Goal: Find specific page/section: Find specific page/section

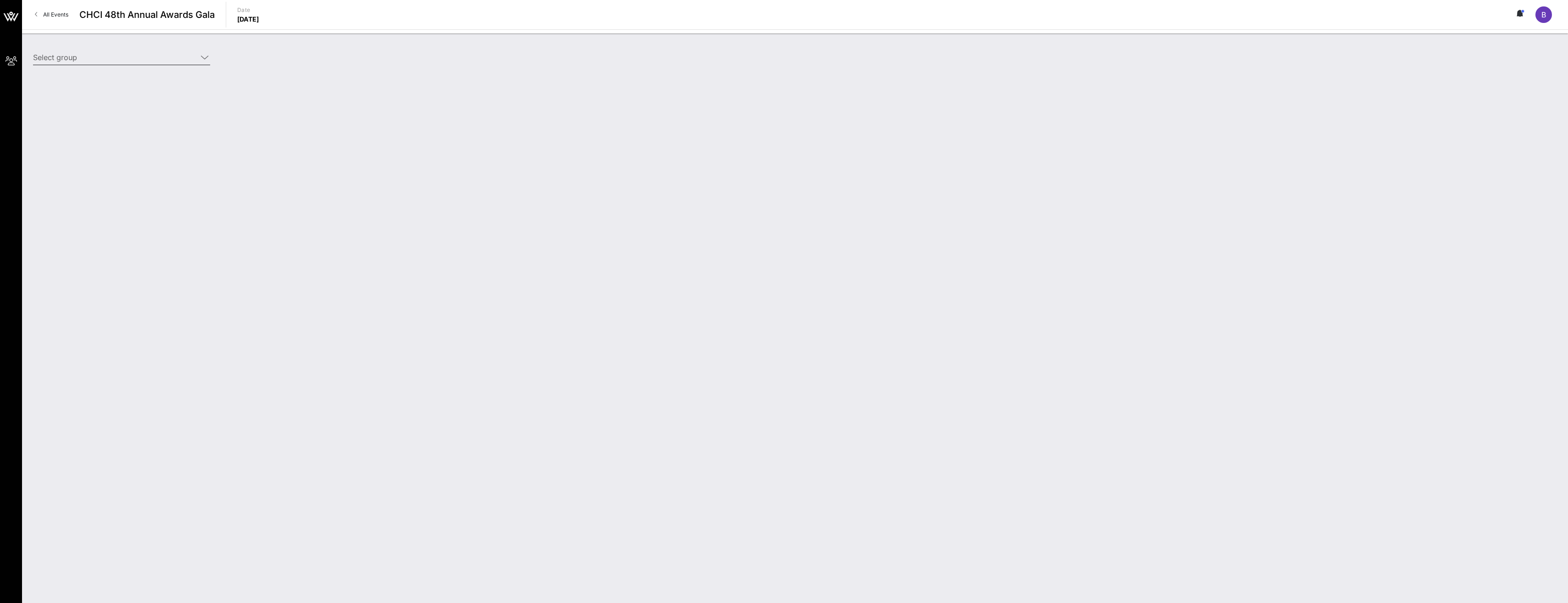
type input "American Airlines (American Airlines) [[PERSON_NAME], [PERSON_NAME][EMAIL_ADDRE…"
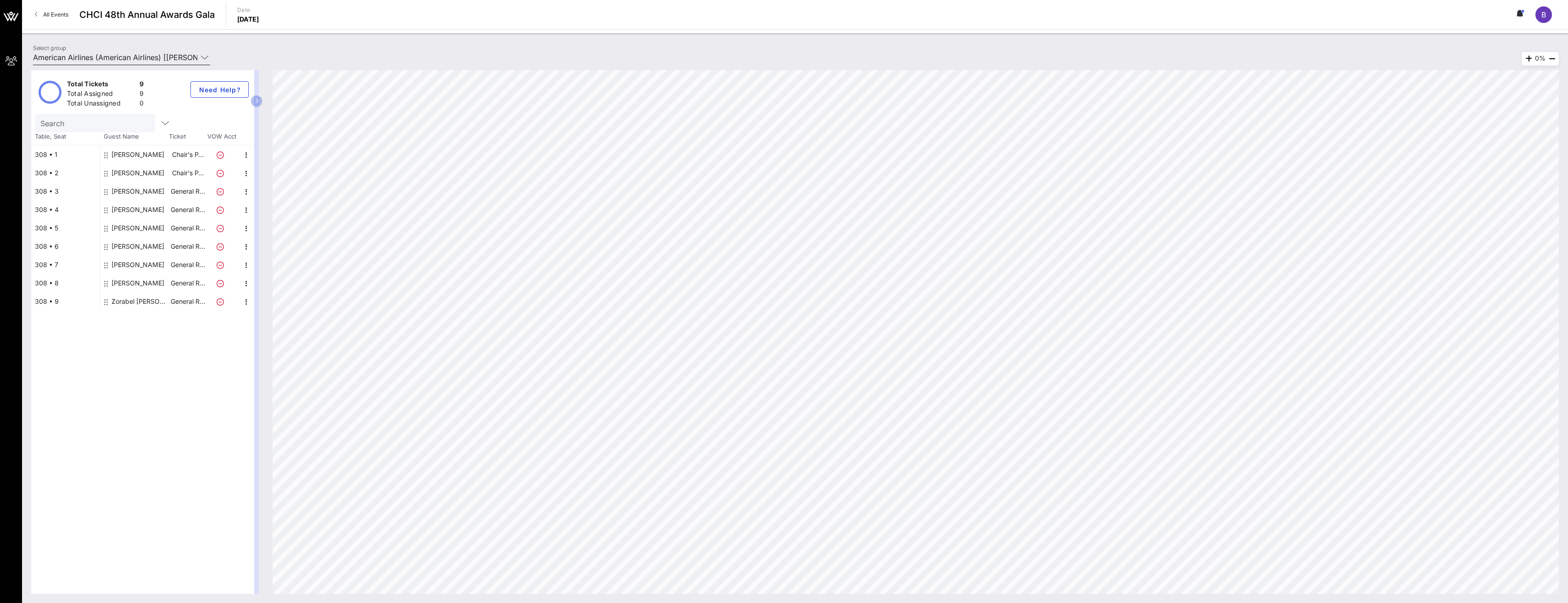
drag, startPoint x: 44, startPoint y: 10, endPoint x: 178, endPoint y: 51, distance: 140.1
click at [44, 10] on link "All Events" at bounding box center [51, 15] width 44 height 15
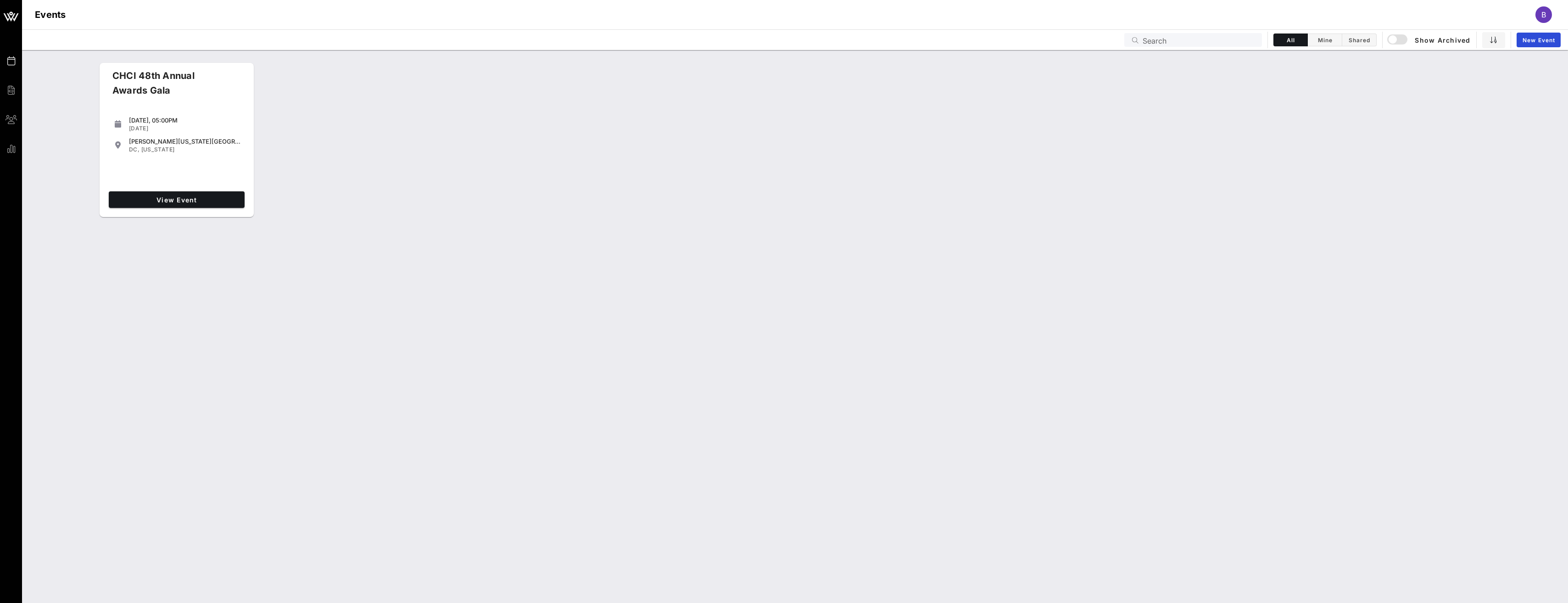
click at [205, 187] on div "[DATE], 05:00PM [DATE] [PERSON_NAME][US_STATE][GEOGRAPHIC_DATA] [GEOGRAPHIC_DAT…" at bounding box center [177, 149] width 143 height 77
click at [205, 195] on link "View Event" at bounding box center [177, 199] width 136 height 16
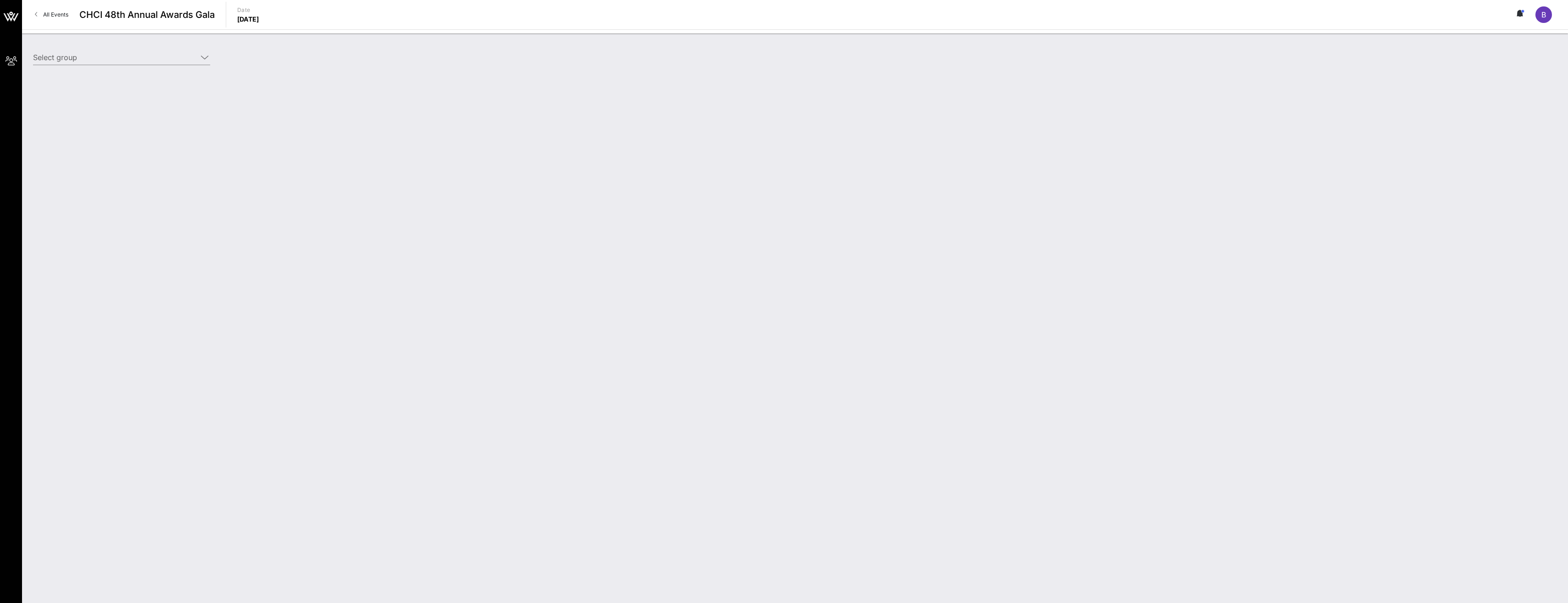
type input "American Airlines (American Airlines) [[PERSON_NAME], [PERSON_NAME][EMAIL_ADDRE…"
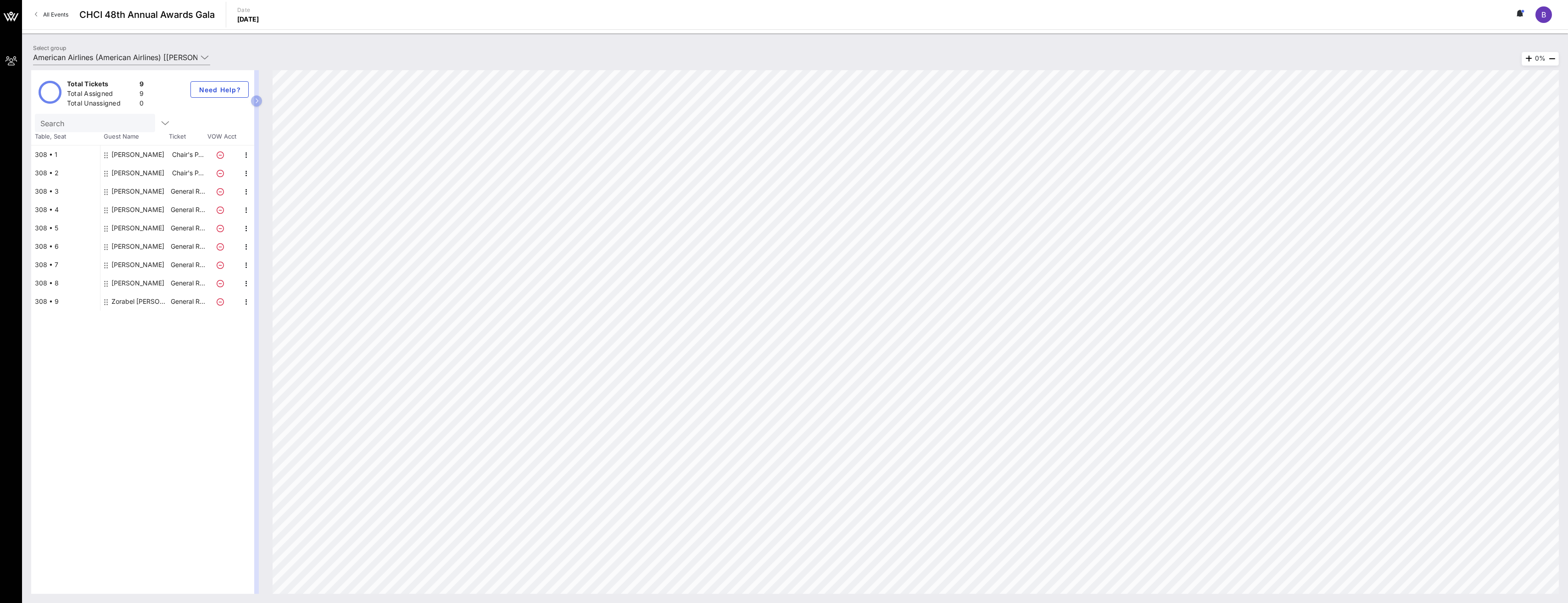
click at [104, 155] on icon at bounding box center [106, 155] width 4 height 7
click at [127, 159] on div "[PERSON_NAME]" at bounding box center [138, 155] width 53 height 18
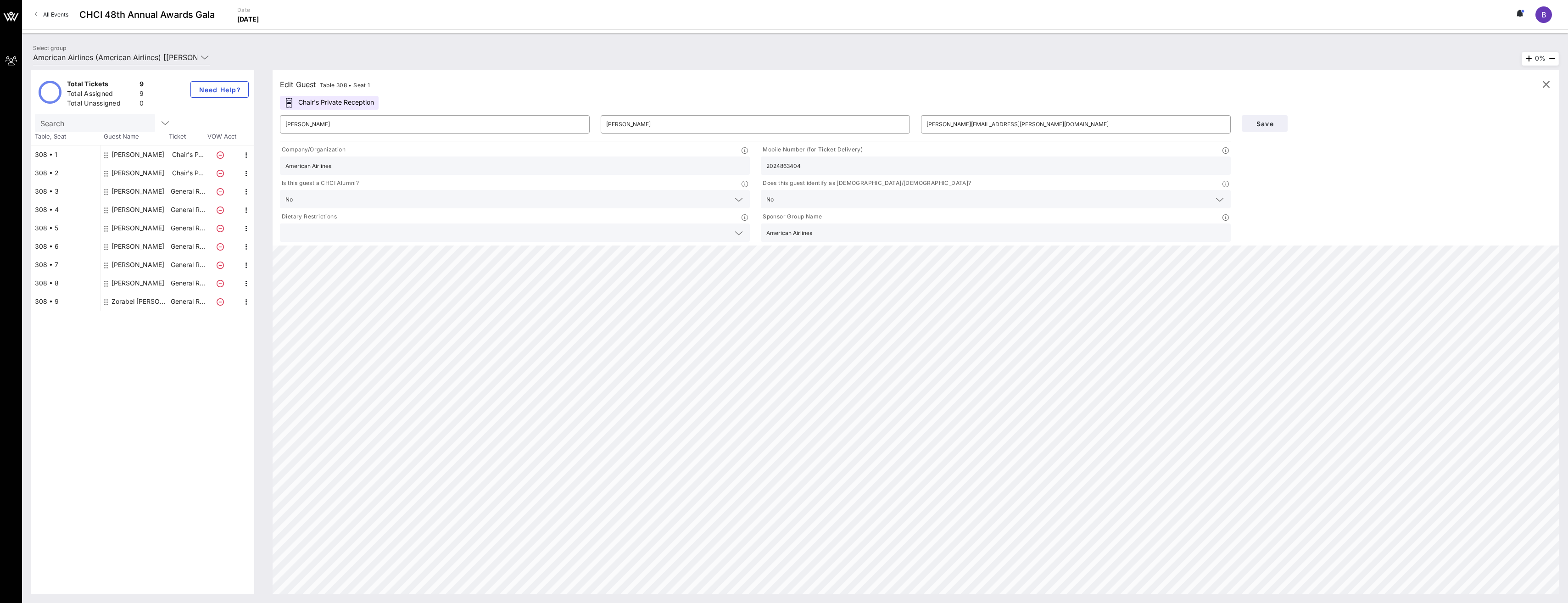
click at [290, 107] on icon at bounding box center [289, 103] width 6 height 10
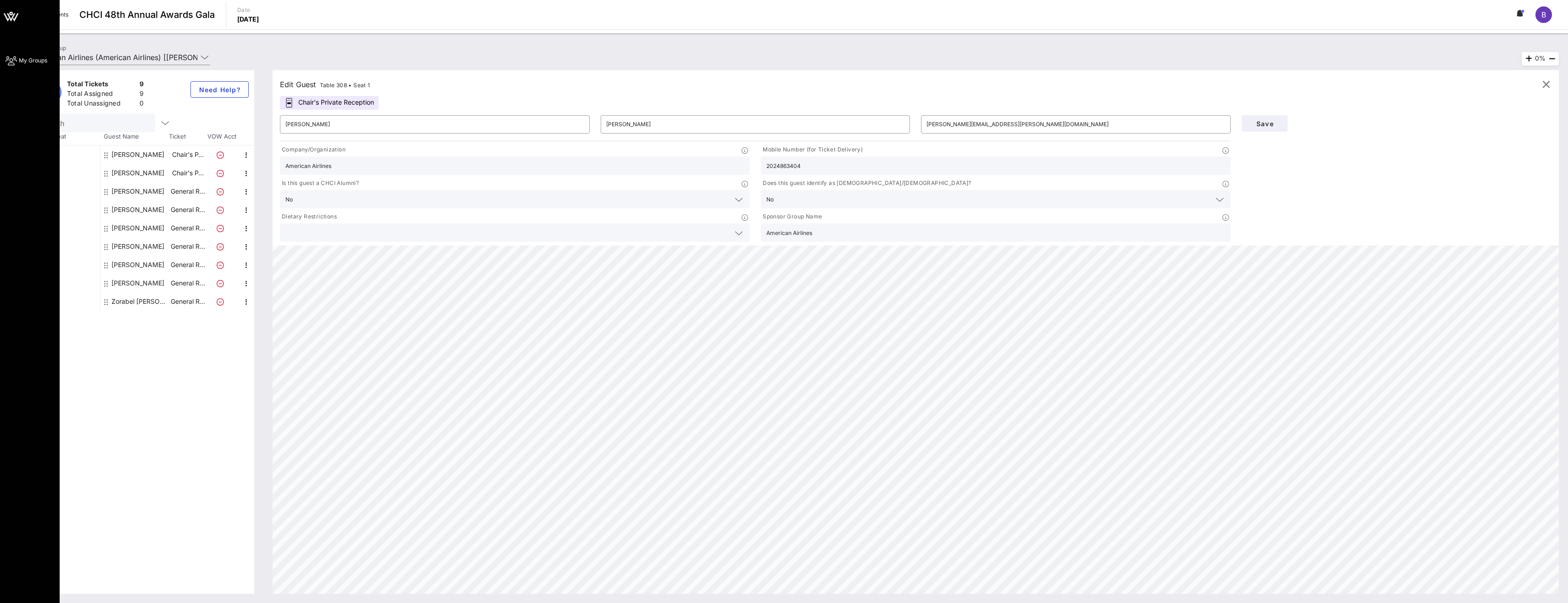
click at [15, 20] on icon at bounding box center [11, 16] width 22 height 22
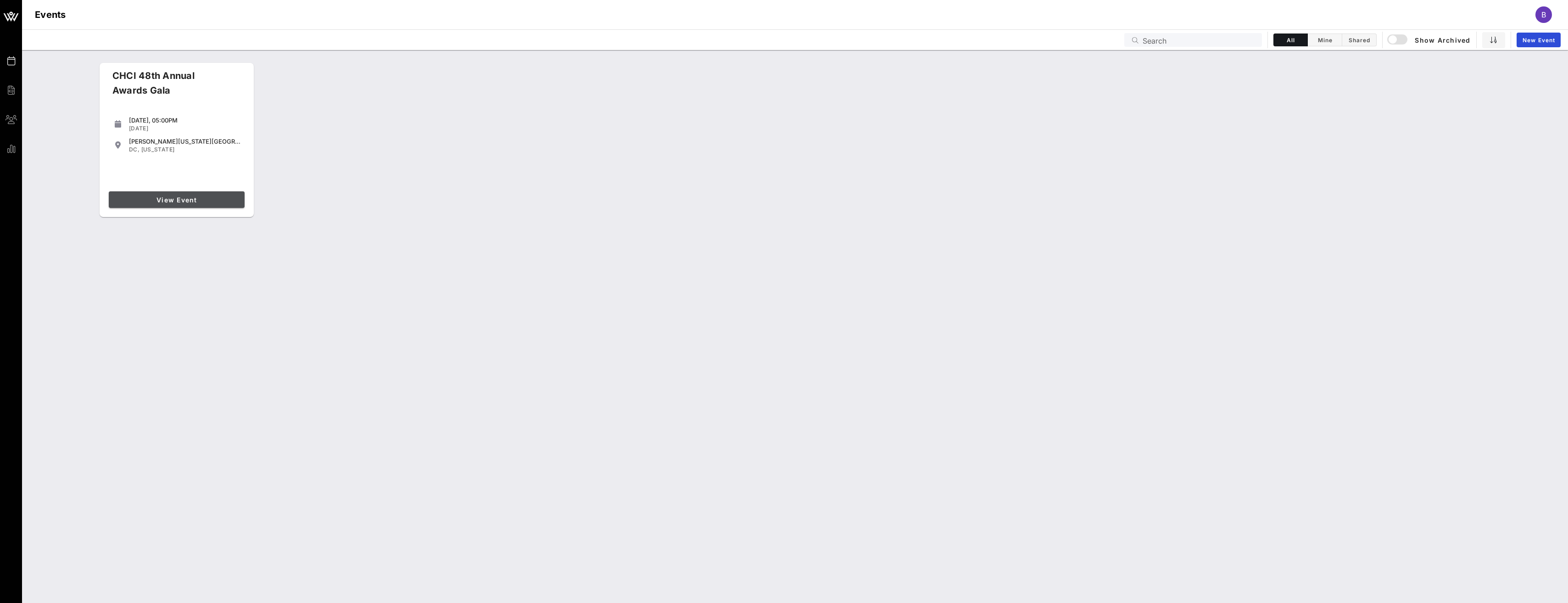
click at [165, 196] on span "View Event" at bounding box center [177, 200] width 128 height 8
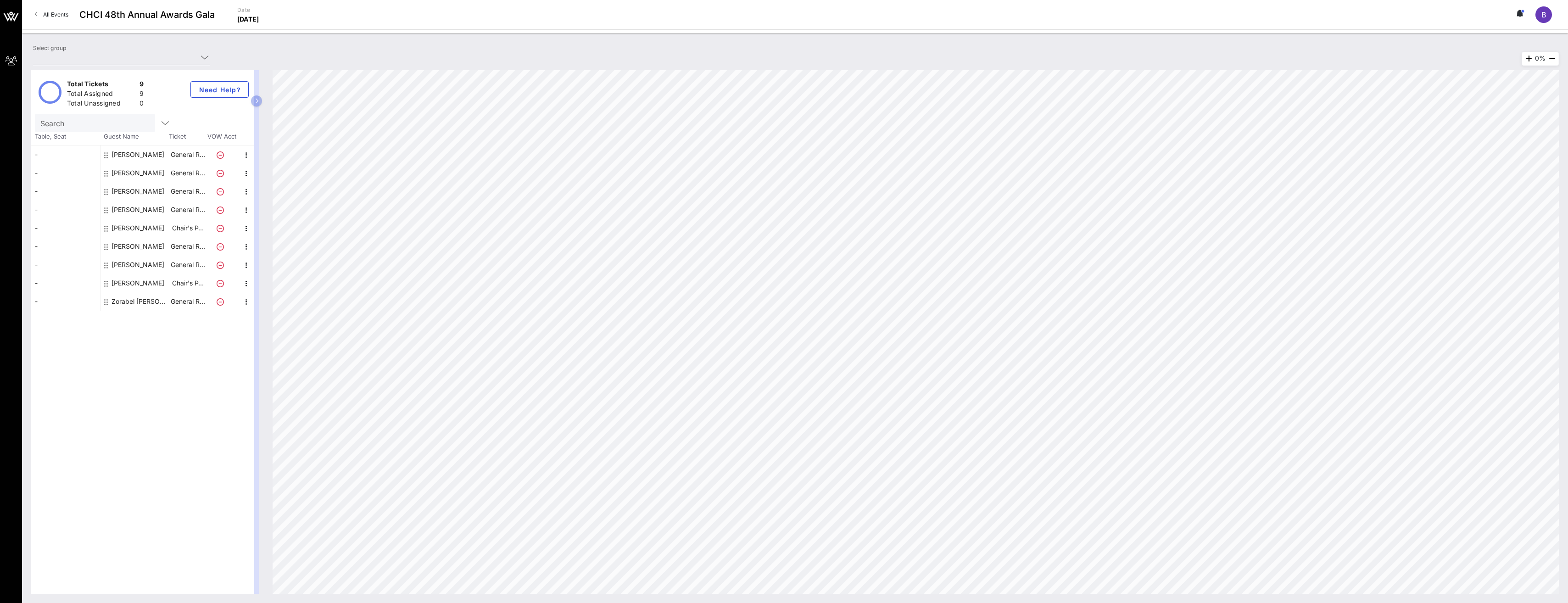
type input "American Airlines (American Airlines) [[PERSON_NAME], [PERSON_NAME][EMAIL_ADDRE…"
click at [1514, 15] on button at bounding box center [1521, 15] width 19 height 16
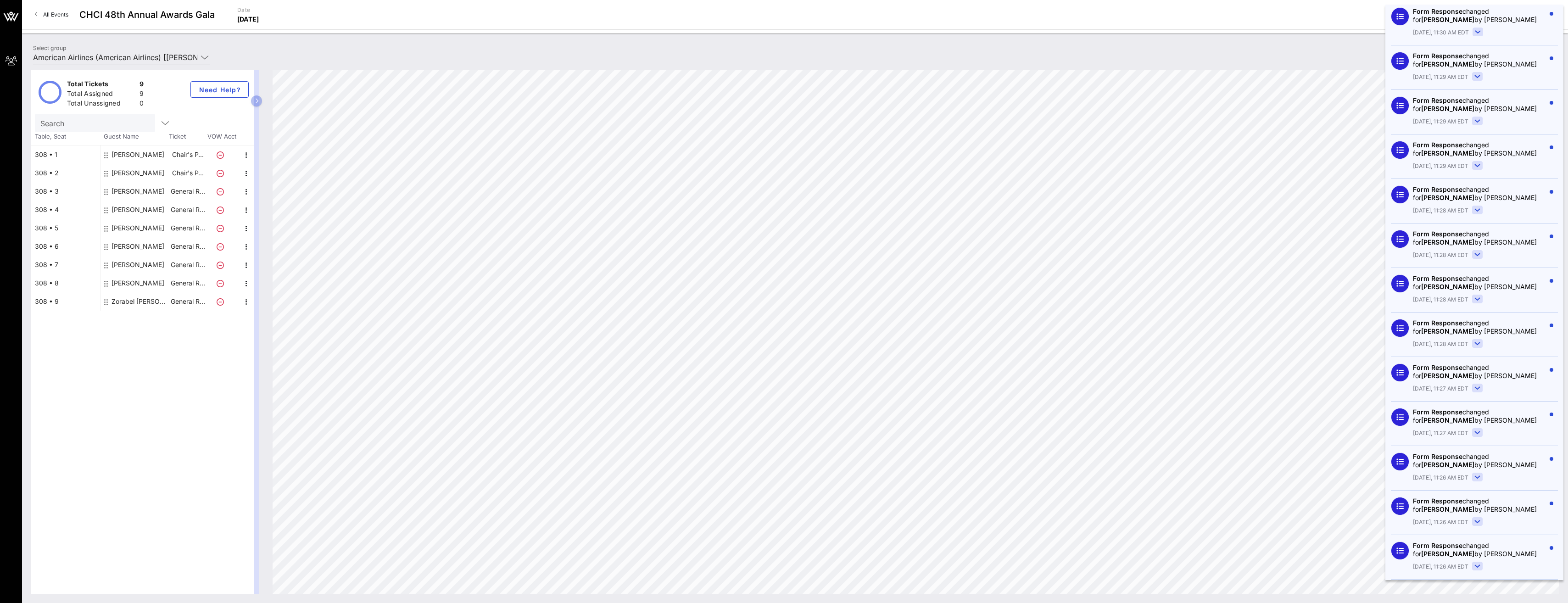
scroll to position [1563, 0]
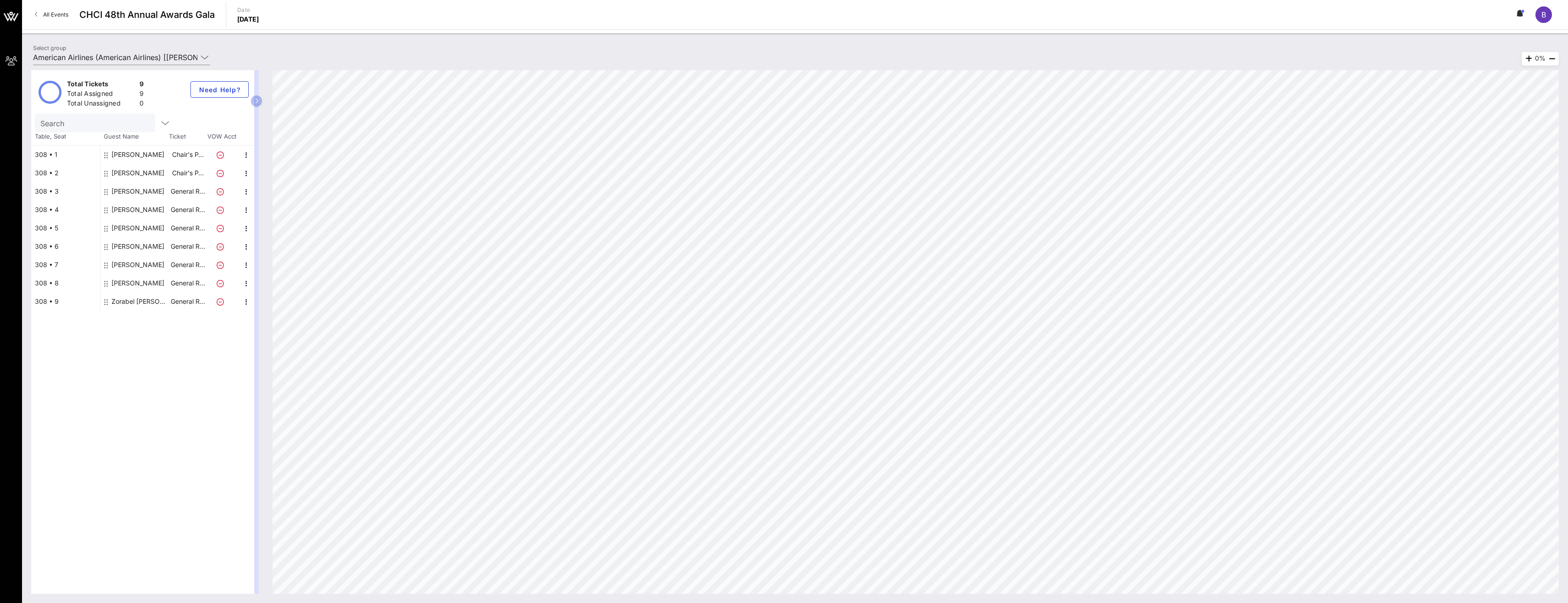
click at [1523, 16] on icon at bounding box center [1521, 13] width 9 height 7
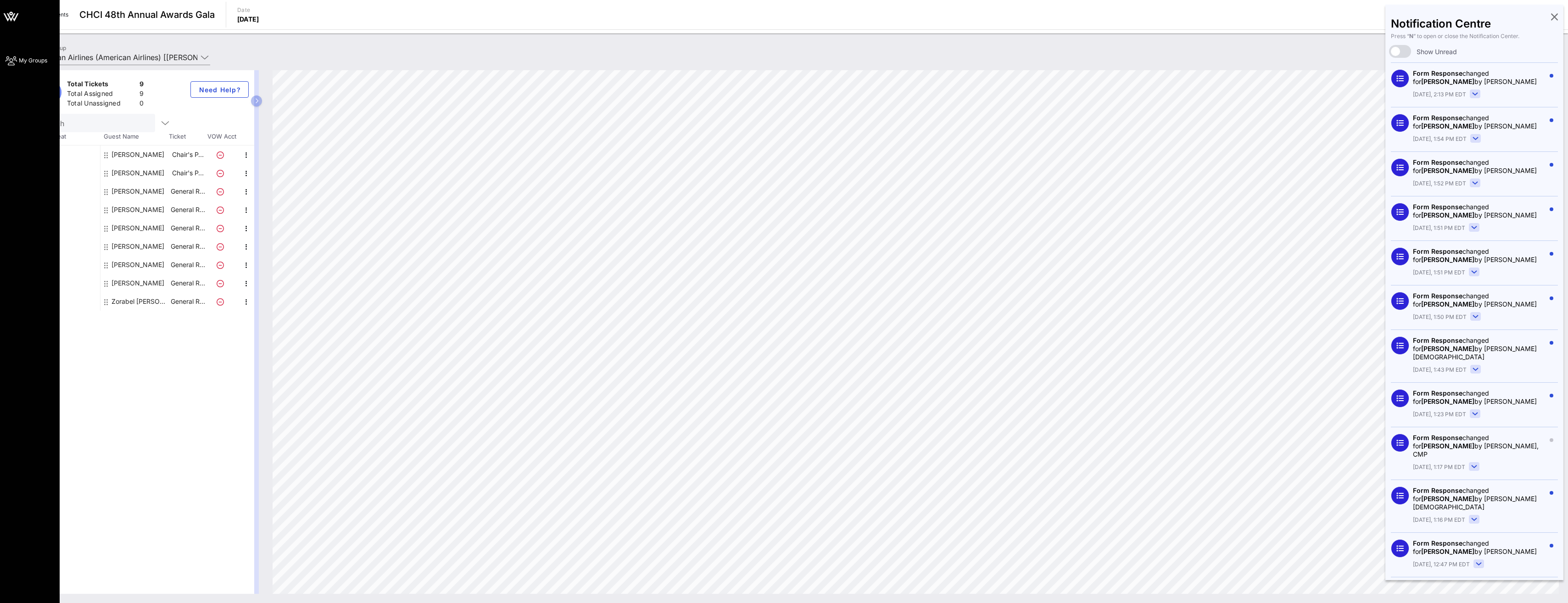
click at [13, 12] on icon at bounding box center [11, 16] width 22 height 22
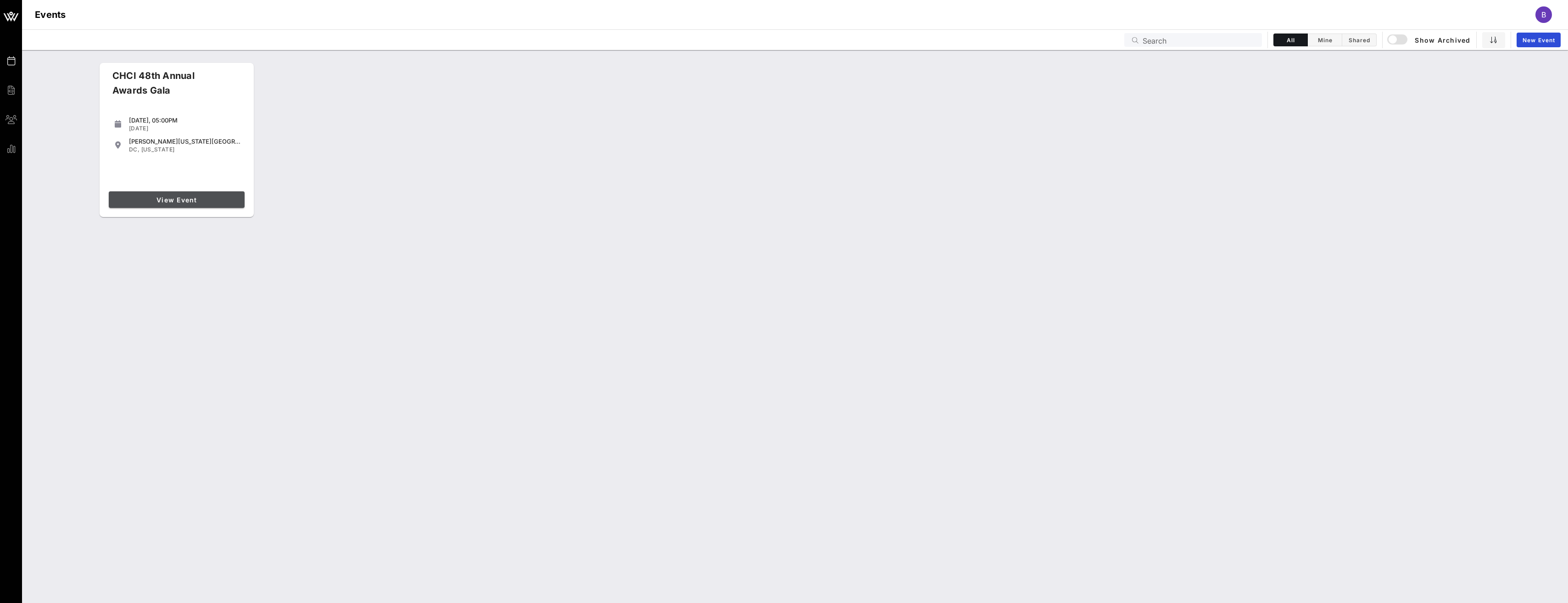
click at [200, 203] on span "View Event" at bounding box center [177, 200] width 128 height 8
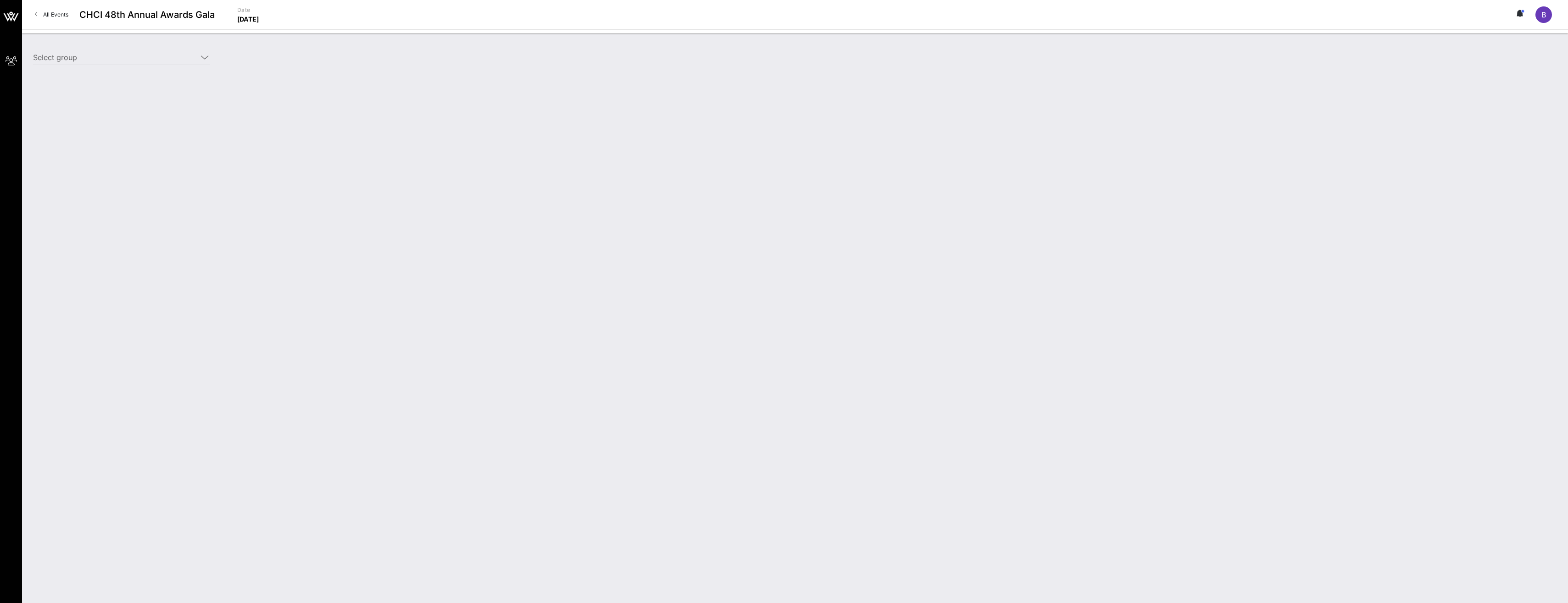
type input "American Airlines (American Airlines) [[PERSON_NAME], [PERSON_NAME][EMAIL_ADDRE…"
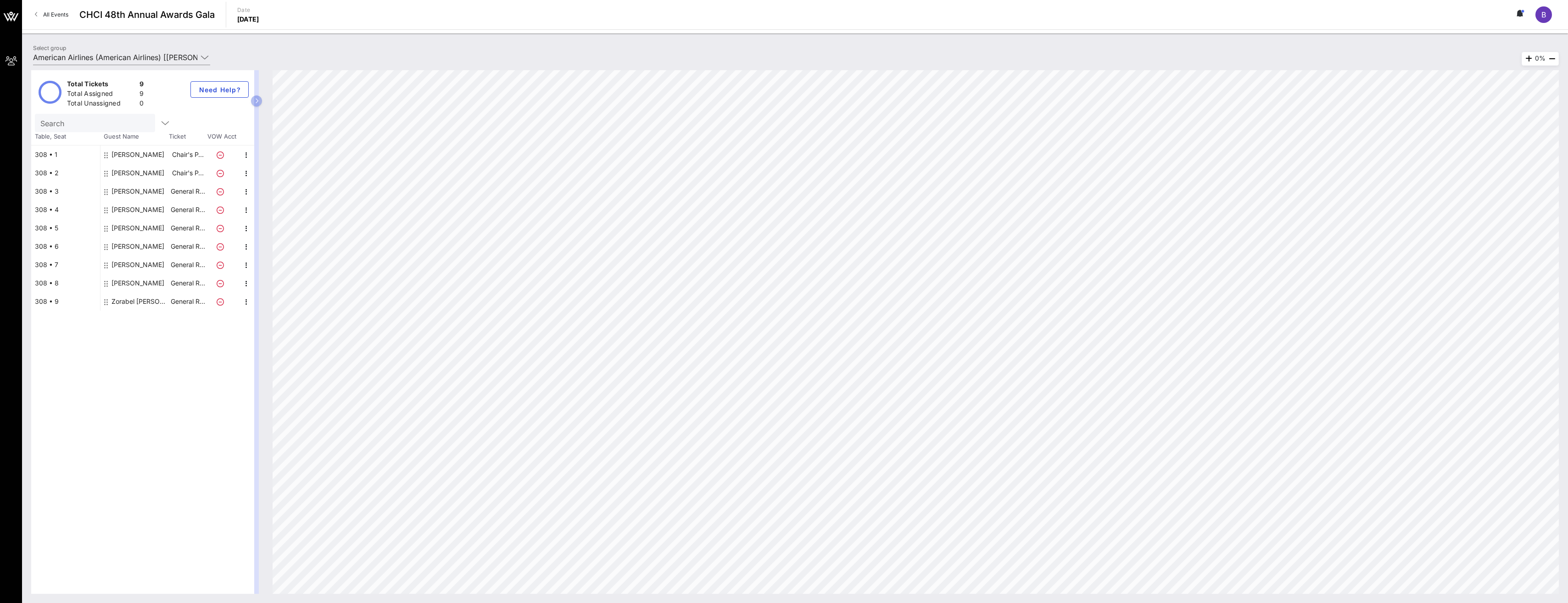
click at [1516, 14] on button at bounding box center [1521, 15] width 19 height 16
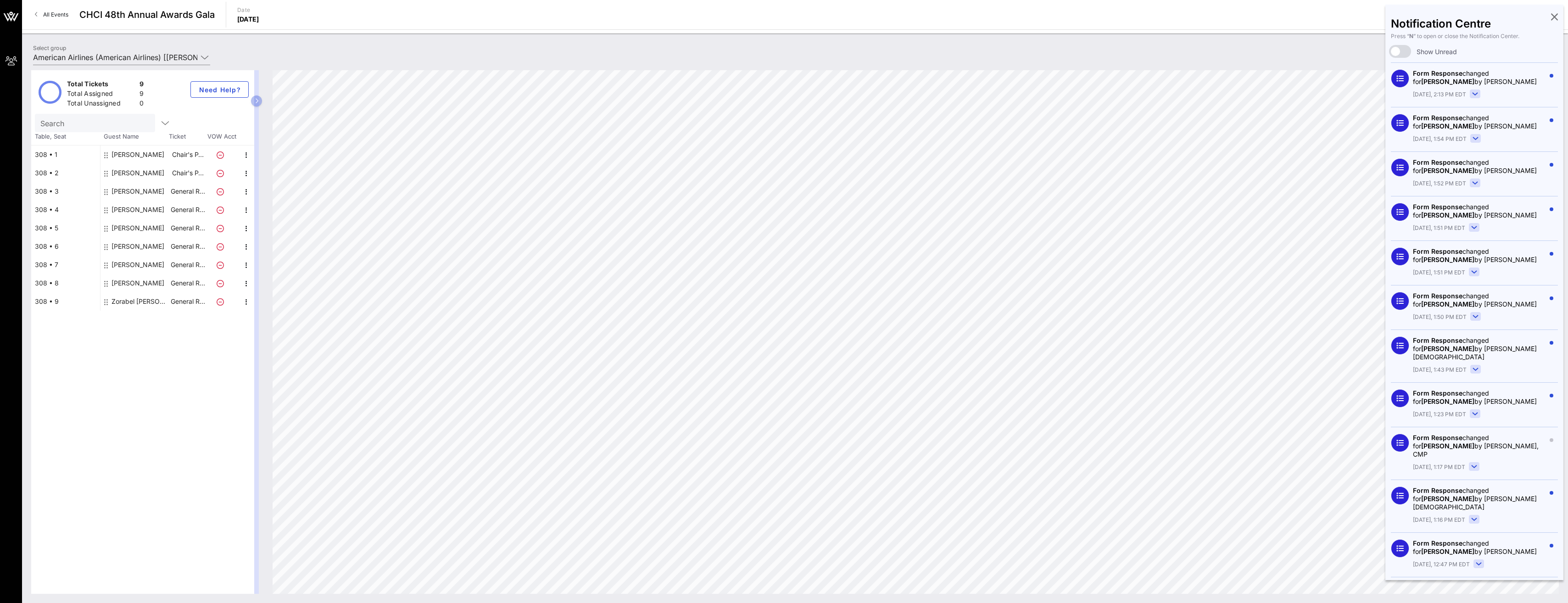
click at [1553, 11] on div "Notification Centre Press “ N ” to open or close the Notification Center. Show …" at bounding box center [1474, 292] width 178 height 575
click at [1552, 15] on div "Notification Centre Press “ N ” to open or close the Notification Center. Show …" at bounding box center [1474, 292] width 178 height 575
click at [1552, 18] on div "Notification Centre Press “ N ” to open or close the Notification Center. Show …" at bounding box center [1474, 292] width 178 height 575
click at [1551, 18] on icon at bounding box center [1554, 16] width 7 height 2
